Goal: Entertainment & Leisure: Consume media (video, audio)

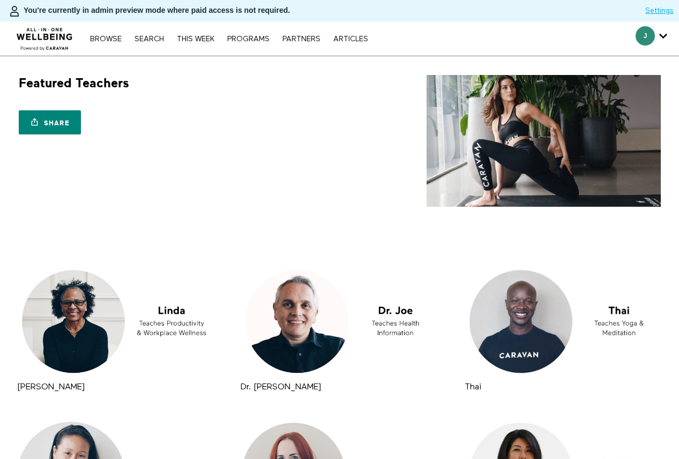
scroll to position [464, 0]
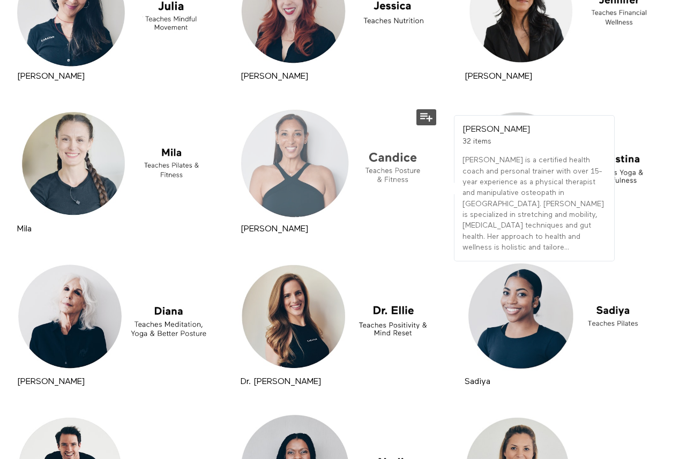
click at [289, 165] on div at bounding box center [339, 164] width 203 height 114
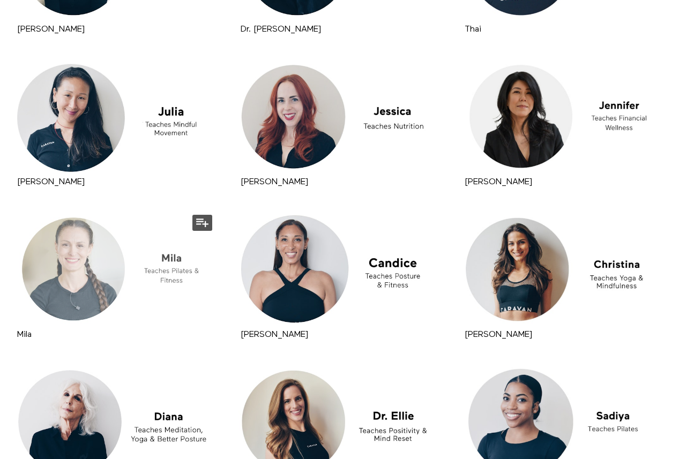
scroll to position [353, 0]
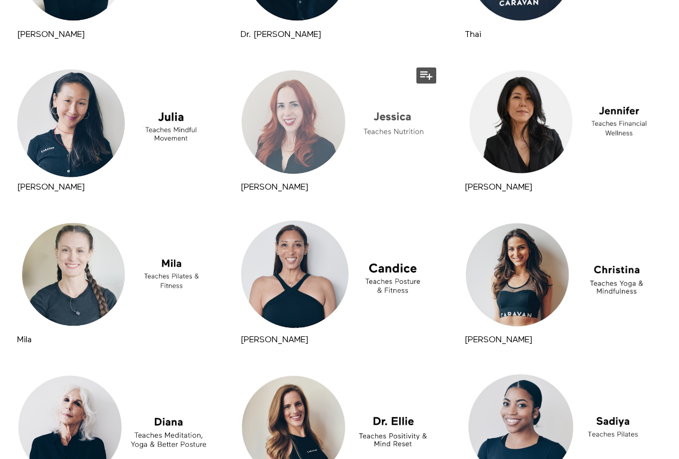
click at [303, 137] on div at bounding box center [339, 122] width 203 height 114
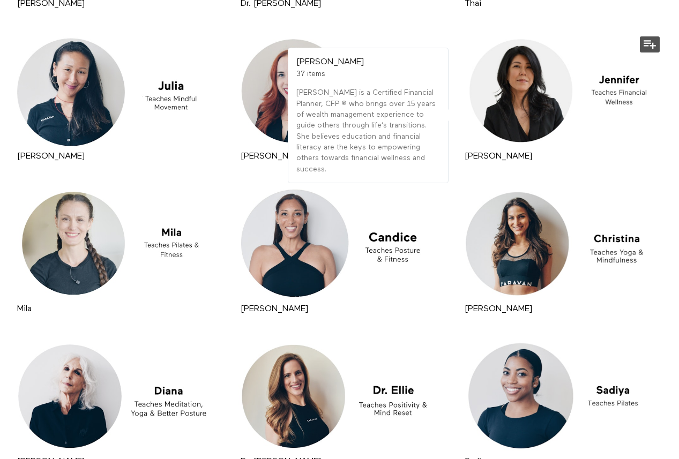
scroll to position [1075, 0]
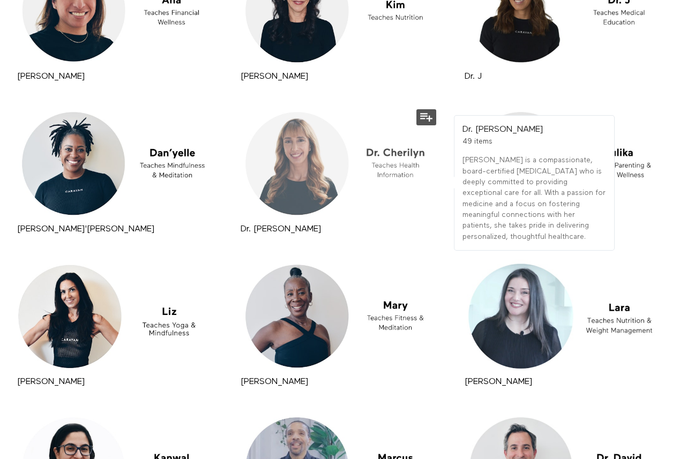
click at [312, 144] on div at bounding box center [339, 164] width 203 height 114
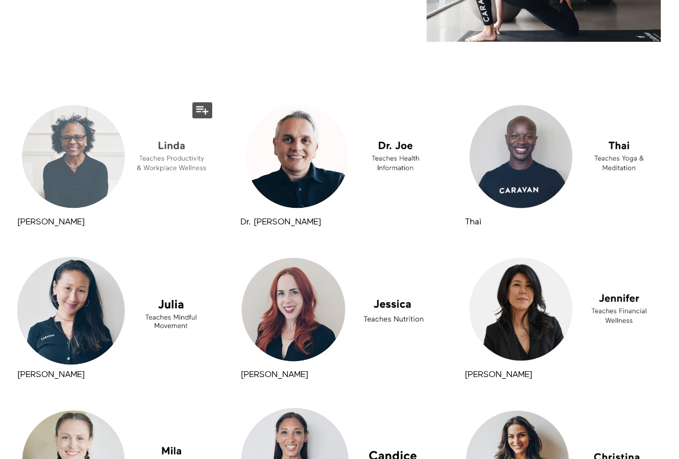
scroll to position [182, 0]
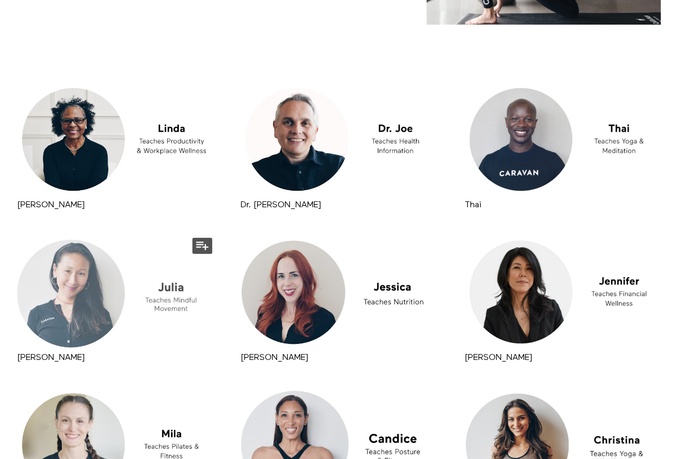
click at [105, 283] on div at bounding box center [115, 292] width 203 height 114
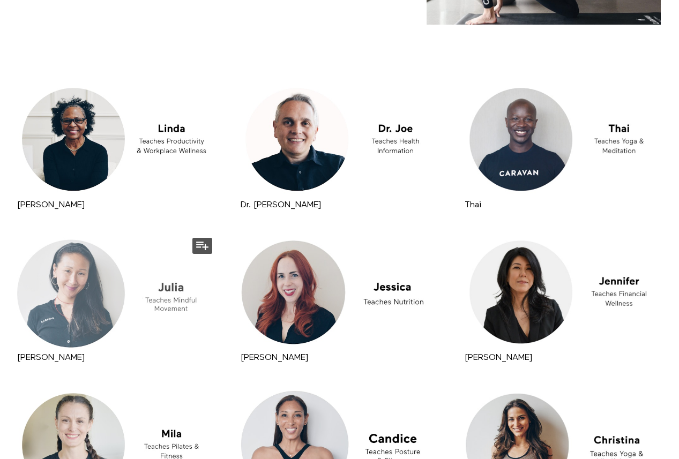
click at [36, 290] on div at bounding box center [115, 292] width 203 height 114
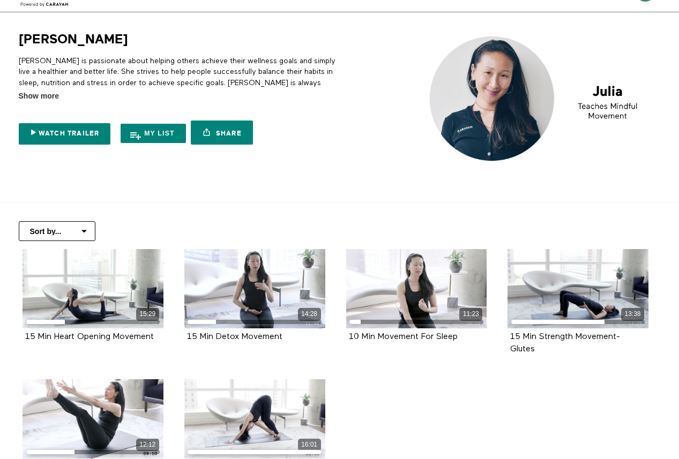
scroll to position [43, 0]
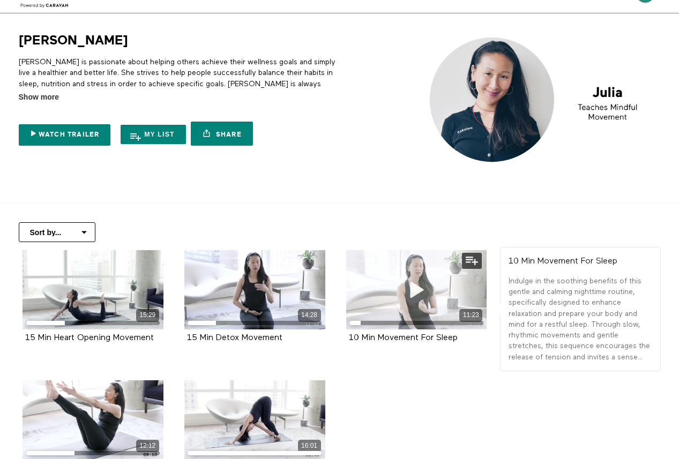
click at [405, 300] on span at bounding box center [416, 290] width 32 height 32
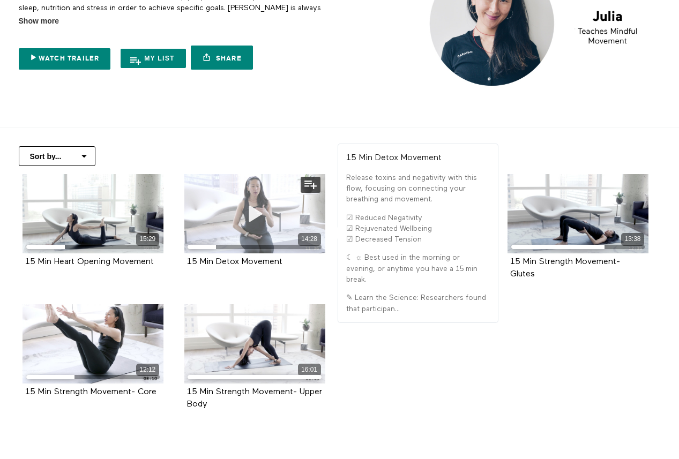
scroll to position [149, 0]
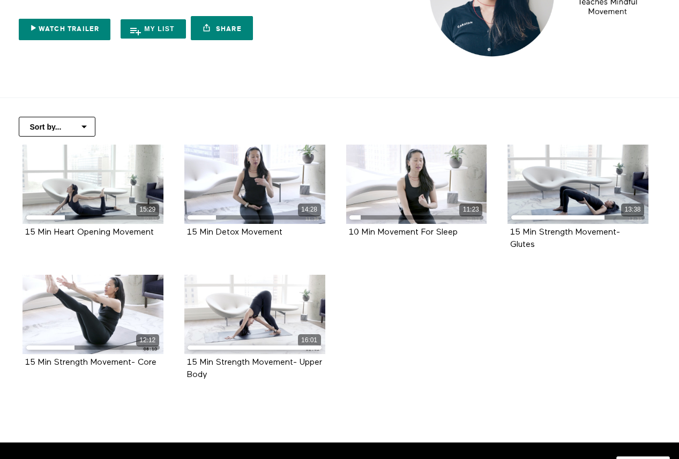
click at [381, 322] on ul "15:29 15 Min Heart Opening Movement 14:28 15 Min Detox Movement" at bounding box center [335, 275] width 647 height 261
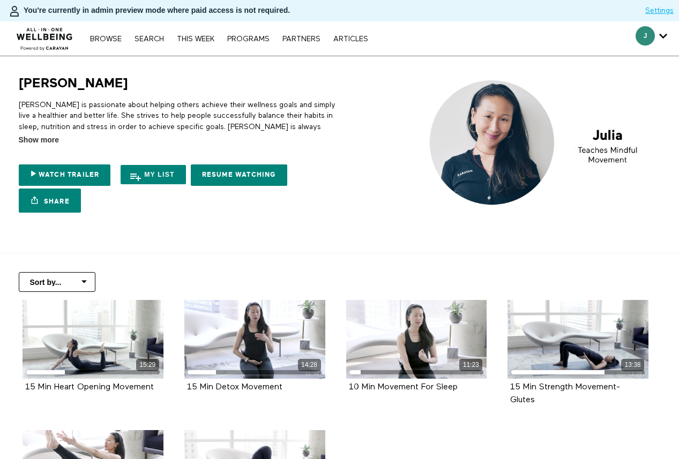
click at [492, 161] on img at bounding box center [544, 141] width 234 height 132
click at [351, 209] on div "Julia Julia is passionate about helping others achieve their wellness goals and…" at bounding box center [339, 146] width 663 height 143
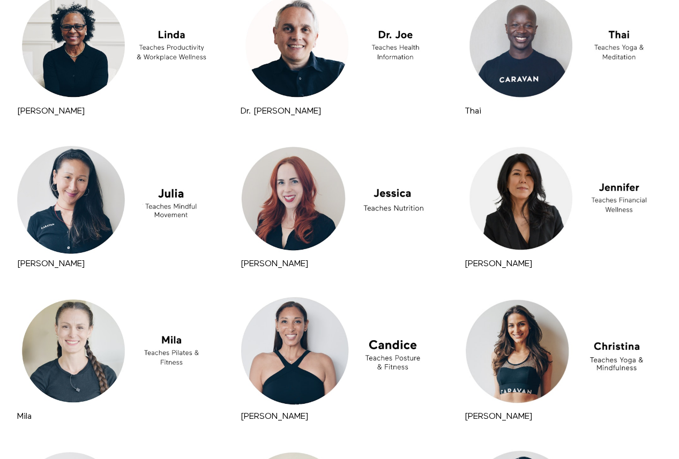
scroll to position [200, 0]
